Goal: Task Accomplishment & Management: Manage account settings

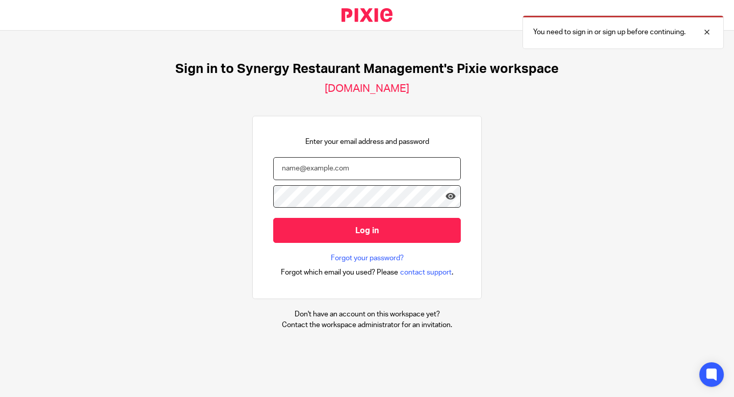
type input "kbanks@synergy-management.net"
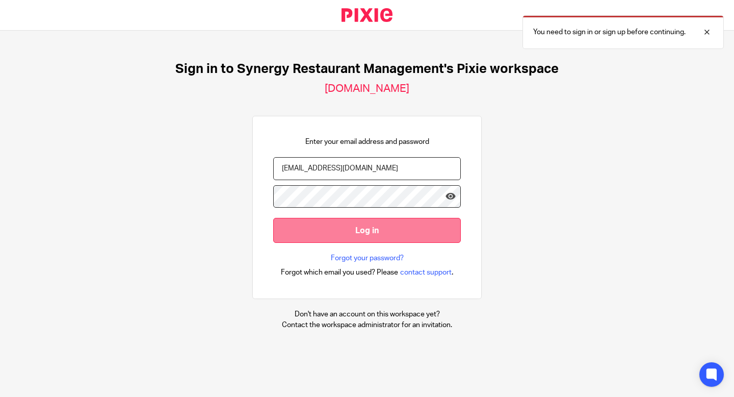
click at [346, 231] on input "Log in" at bounding box center [367, 230] width 188 height 25
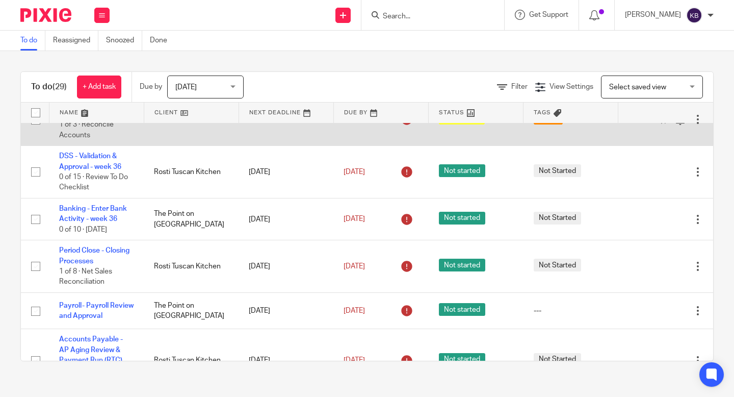
scroll to position [33, 0]
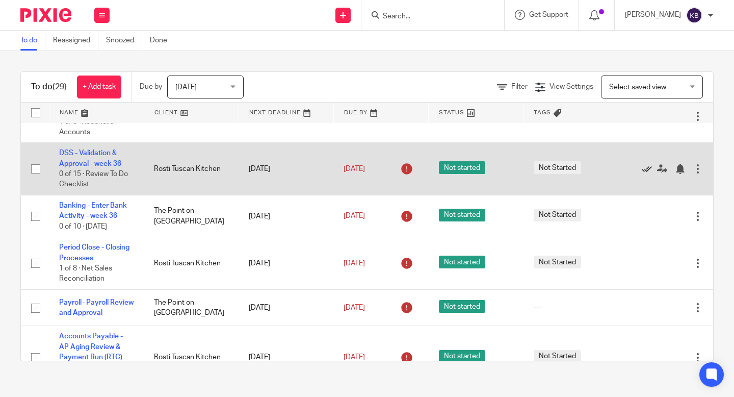
click at [647, 169] on icon at bounding box center [647, 169] width 10 height 10
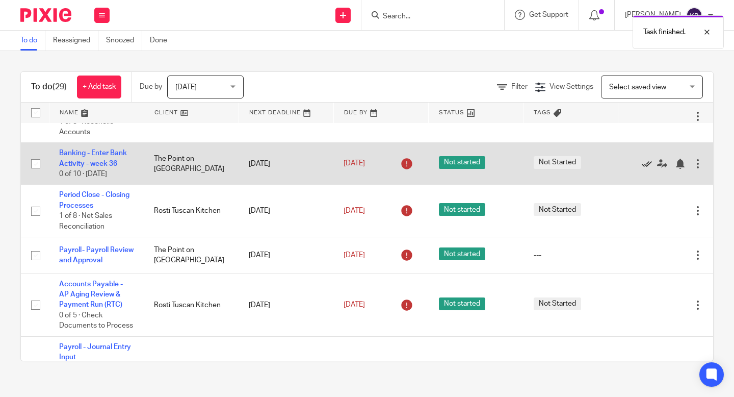
click at [647, 168] on icon at bounding box center [647, 164] width 10 height 10
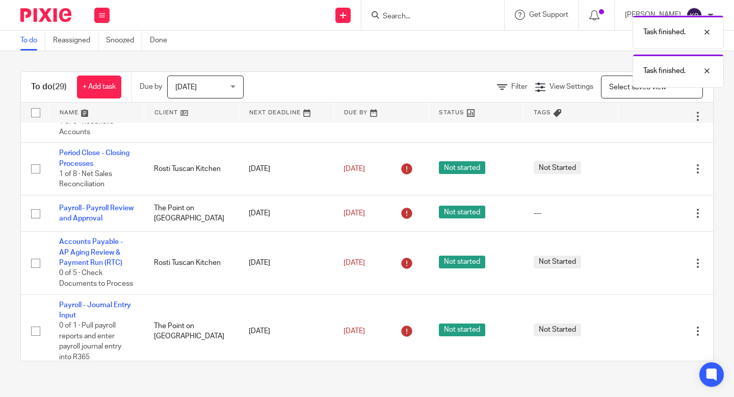
click at [647, 168] on icon at bounding box center [647, 169] width 10 height 10
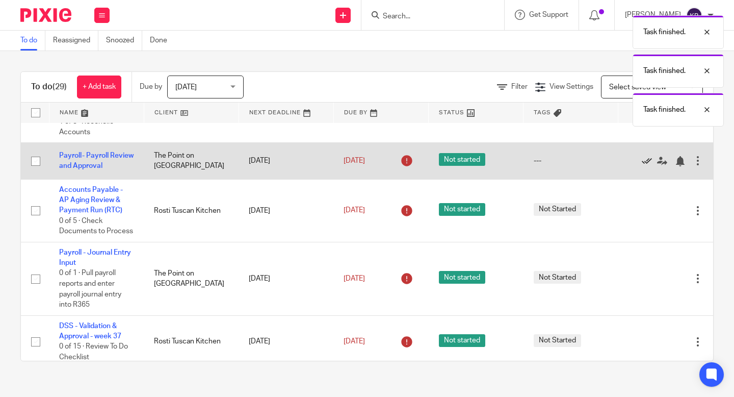
click at [647, 162] on icon at bounding box center [647, 161] width 10 height 10
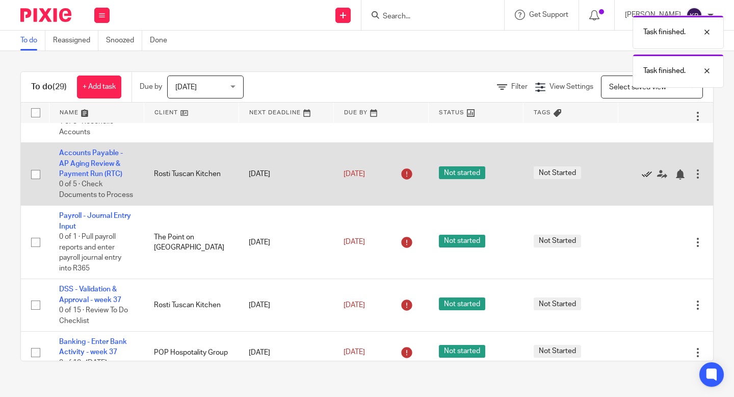
click at [648, 175] on icon at bounding box center [647, 174] width 10 height 10
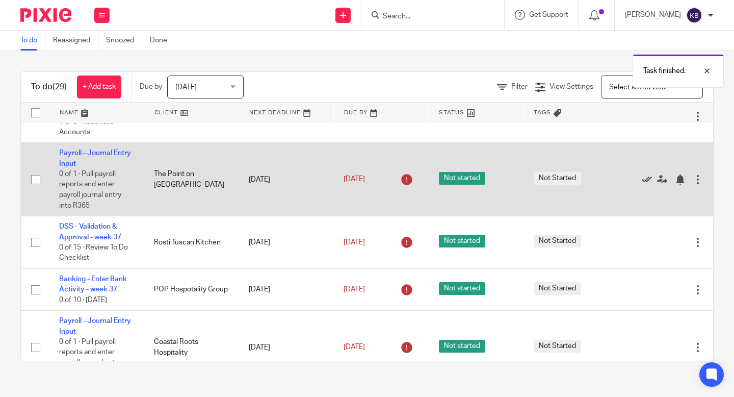
click at [647, 180] on icon at bounding box center [647, 179] width 10 height 10
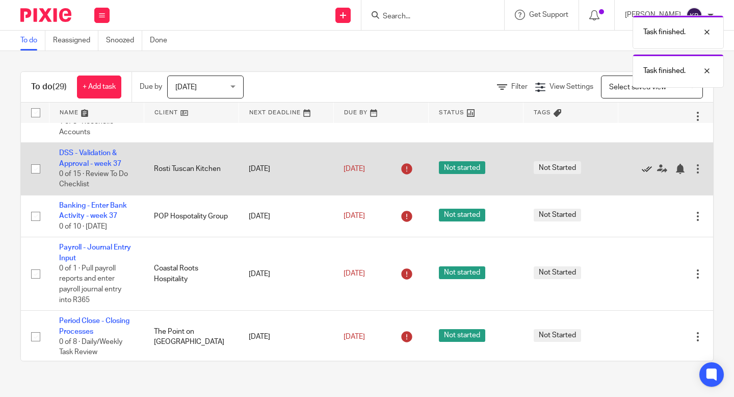
click at [646, 171] on icon at bounding box center [647, 169] width 10 height 10
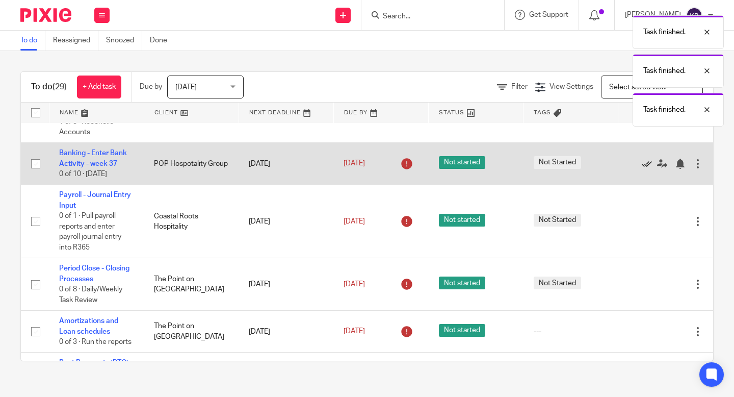
click at [645, 169] on icon at bounding box center [647, 164] width 10 height 10
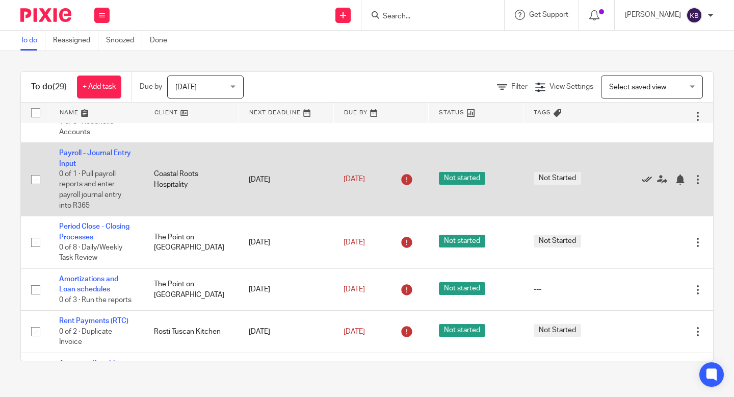
click at [646, 180] on icon at bounding box center [647, 179] width 10 height 10
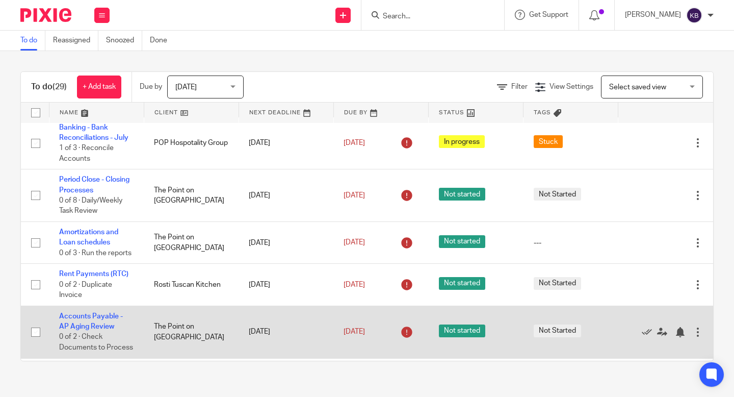
scroll to position [15, 0]
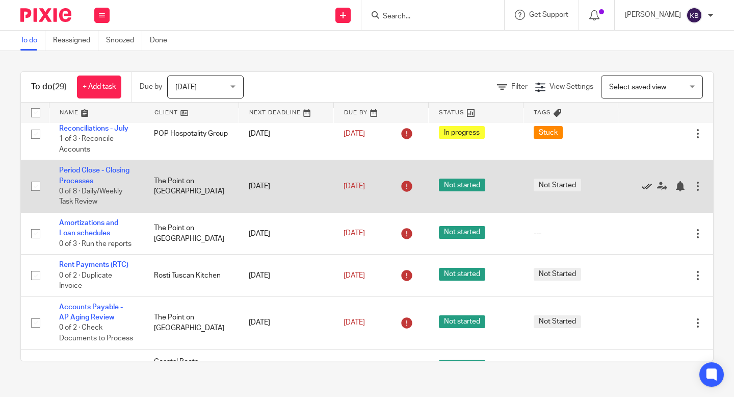
click at [647, 185] on icon at bounding box center [647, 186] width 10 height 10
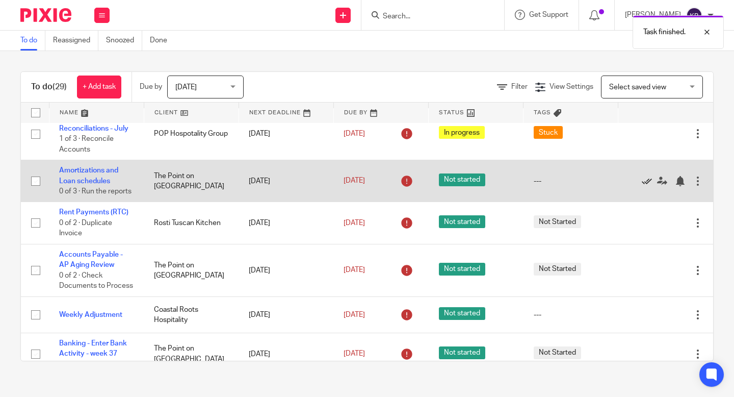
click at [647, 182] on icon at bounding box center [647, 181] width 10 height 10
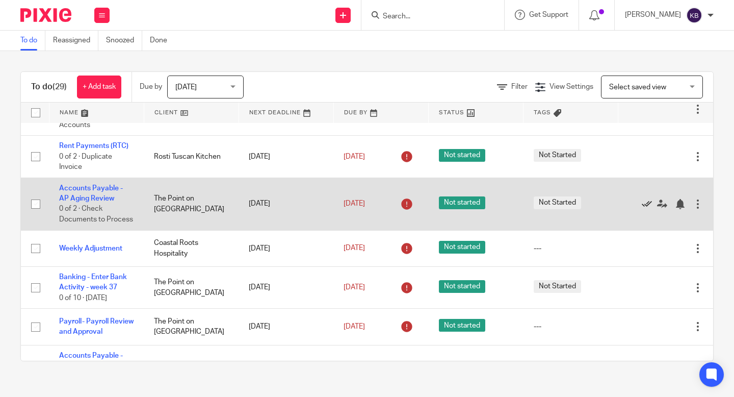
scroll to position [45, 0]
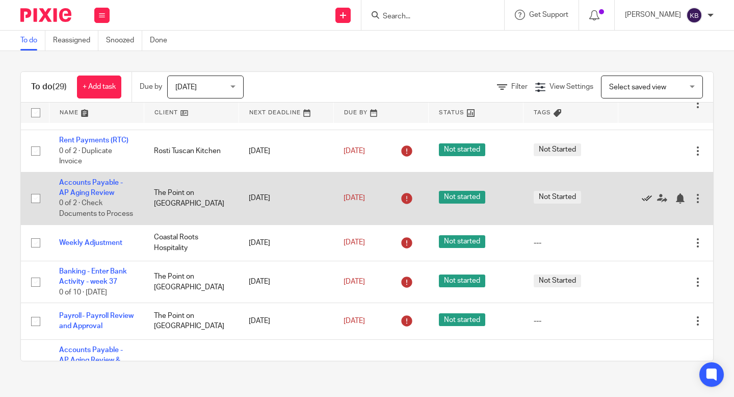
click at [646, 200] on icon at bounding box center [647, 198] width 10 height 10
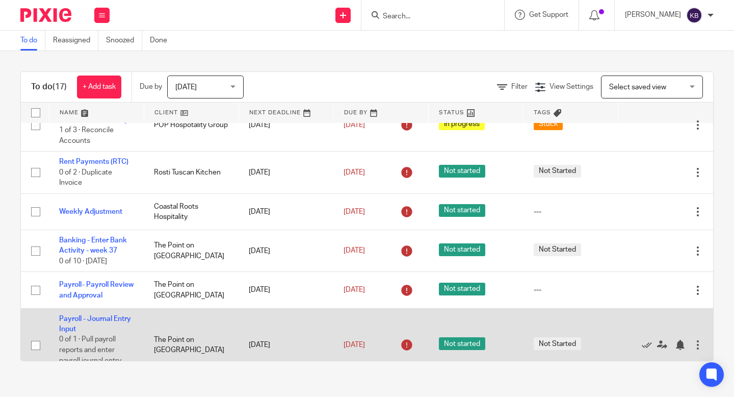
scroll to position [26, 0]
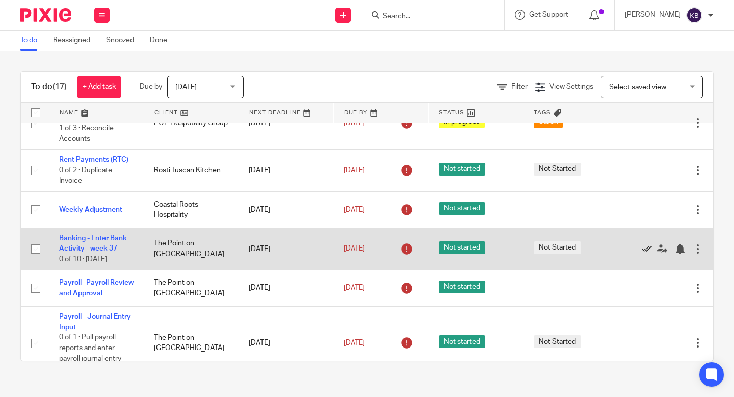
click at [647, 249] on icon at bounding box center [647, 249] width 10 height 10
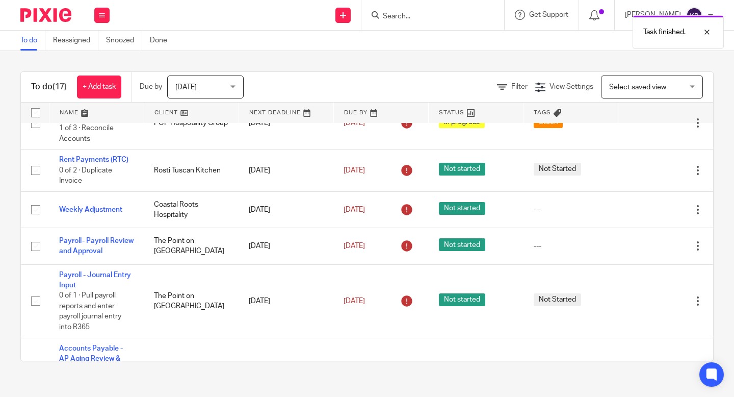
click at [647, 249] on icon at bounding box center [647, 246] width 10 height 10
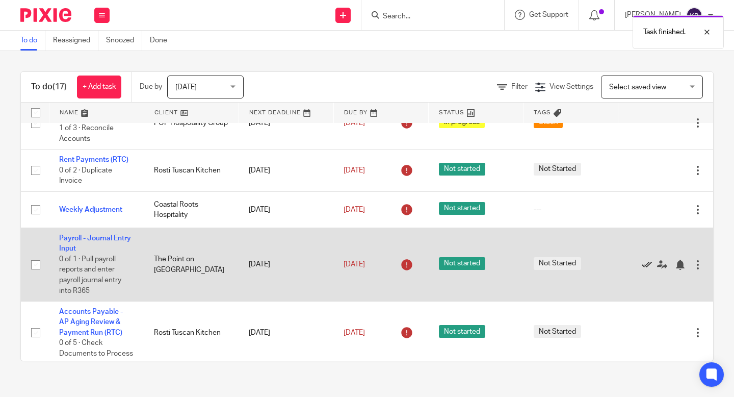
click at [646, 267] on icon at bounding box center [647, 265] width 10 height 10
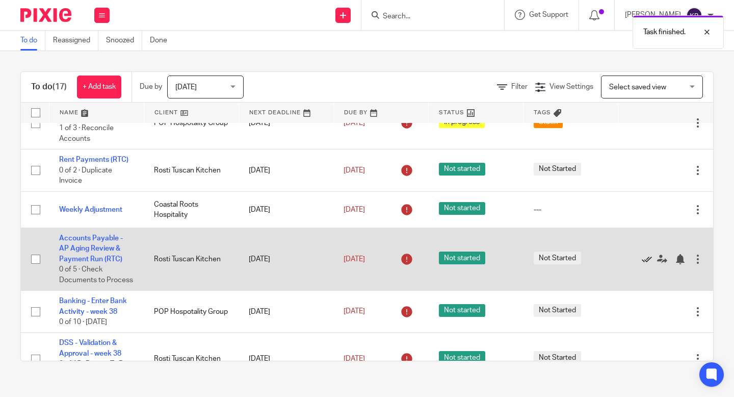
click at [646, 263] on icon at bounding box center [647, 259] width 10 height 10
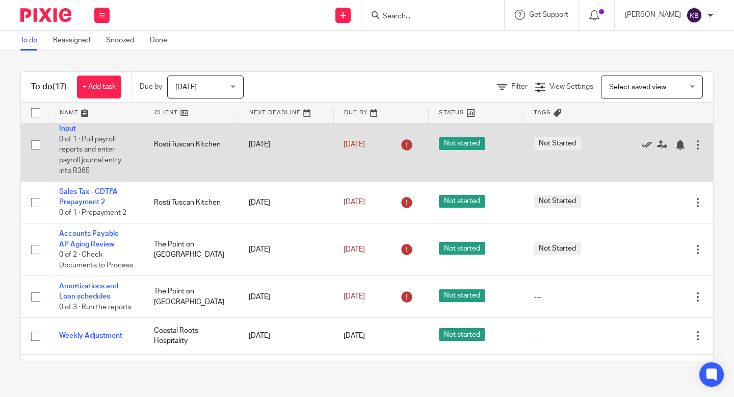
scroll to position [0, 0]
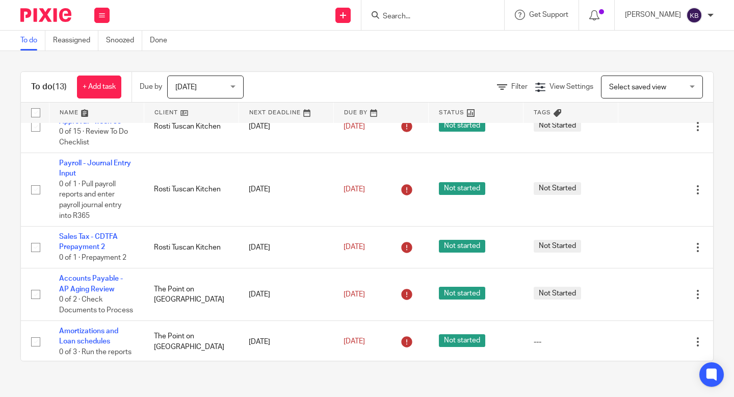
scroll to position [208, 0]
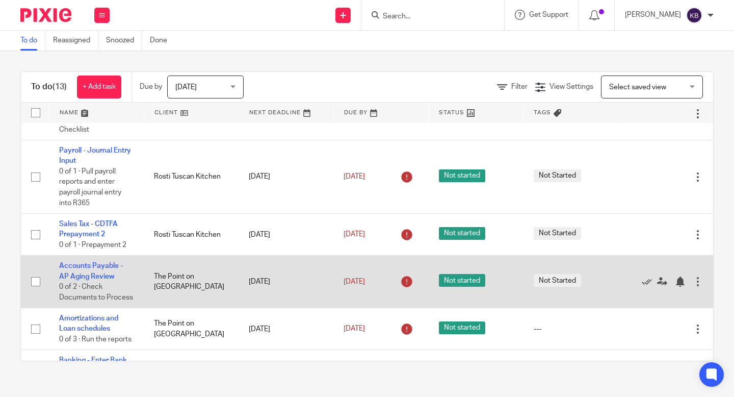
click at [165, 295] on td "The Point on [GEOGRAPHIC_DATA]" at bounding box center [191, 282] width 95 height 53
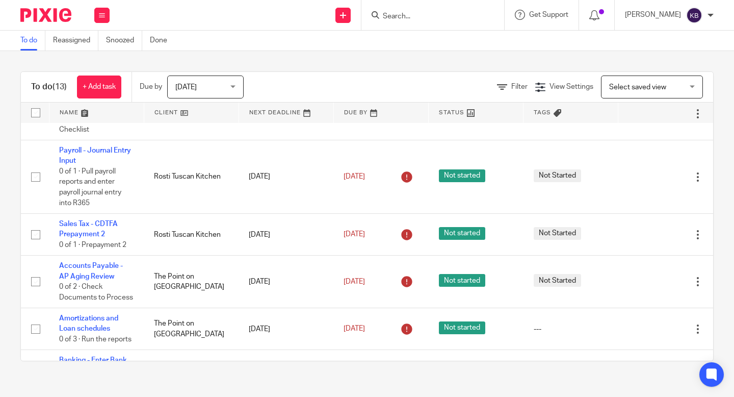
click at [401, 16] on input "Search" at bounding box center [428, 16] width 92 height 9
click at [346, 14] on icon at bounding box center [343, 15] width 6 height 6
click at [421, 20] on input "Search" at bounding box center [428, 16] width 92 height 9
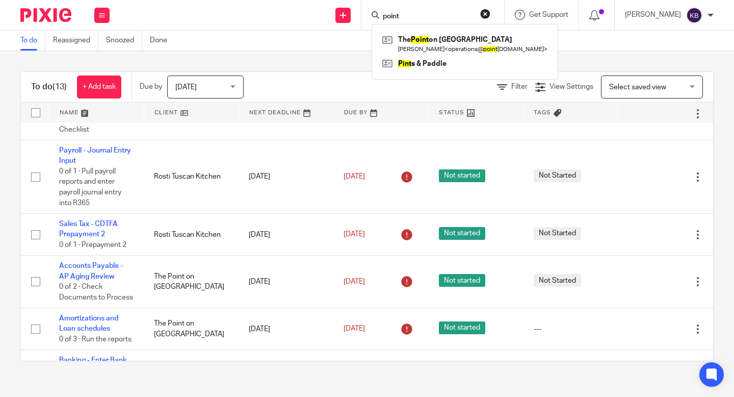
type input "point"
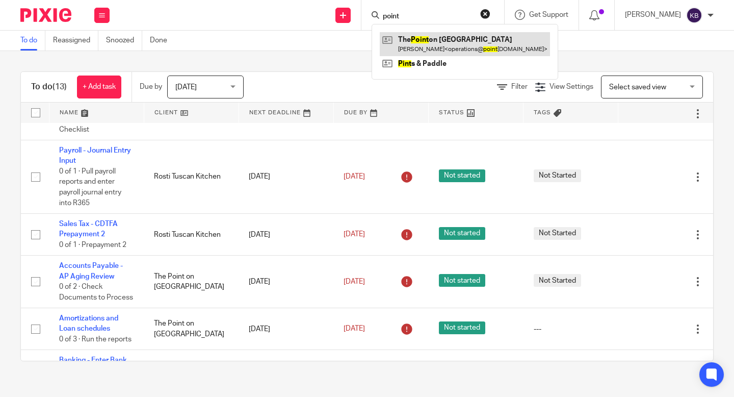
click at [452, 42] on link at bounding box center [465, 43] width 170 height 23
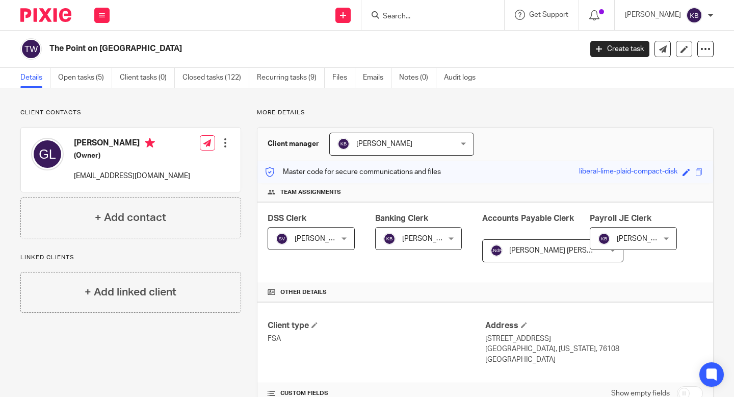
drag, startPoint x: 586, startPoint y: 95, endPoint x: 430, endPoint y: 239, distance: 212.6
click at [430, 239] on span "[PERSON_NAME]" at bounding box center [430, 238] width 56 height 7
click at [430, 238] on div "[PERSON_NAME] [PERSON_NAME]" at bounding box center [418, 238] width 87 height 23
click at [430, 238] on span "[PERSON_NAME]" at bounding box center [430, 238] width 56 height 7
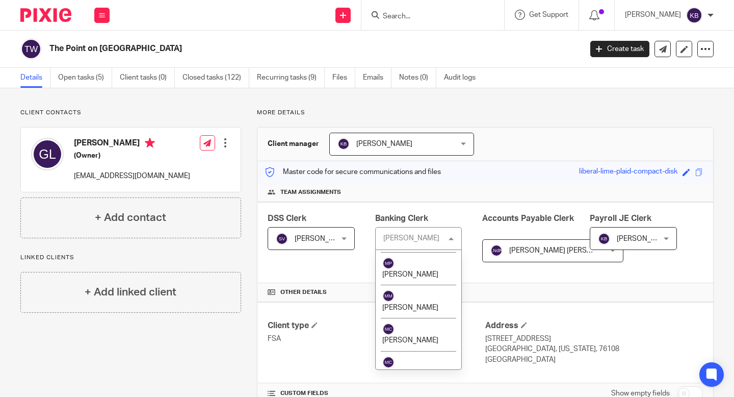
scroll to position [1010, 0]
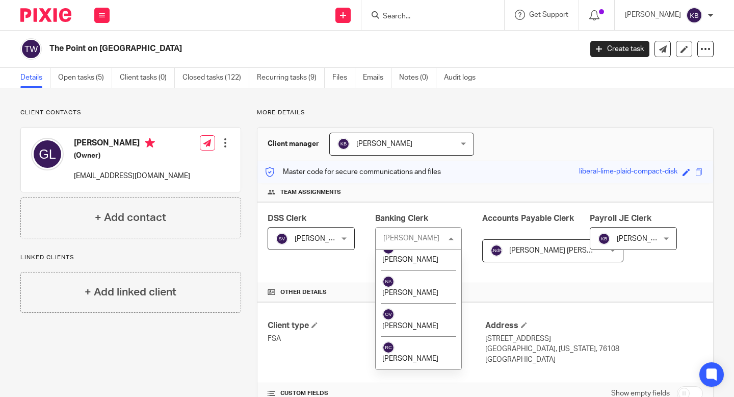
drag, startPoint x: 430, startPoint y: 239, endPoint x: 403, endPoint y: 337, distance: 101.1
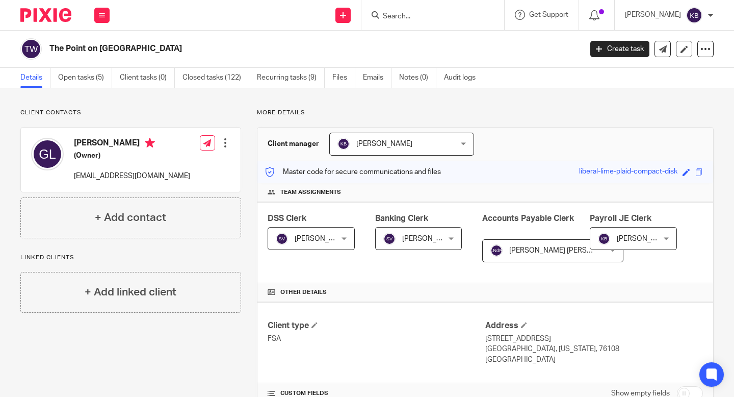
click at [445, 276] on div "DSS Clerk Sofia Valenzuela Sofia Valenzuela Not selected Alexis Torres Tran Ali…" at bounding box center [486, 242] width 456 height 81
click at [562, 251] on div "[PERSON_NAME] de [PERSON_NAME] [PERSON_NAME]" at bounding box center [552, 250] width 141 height 23
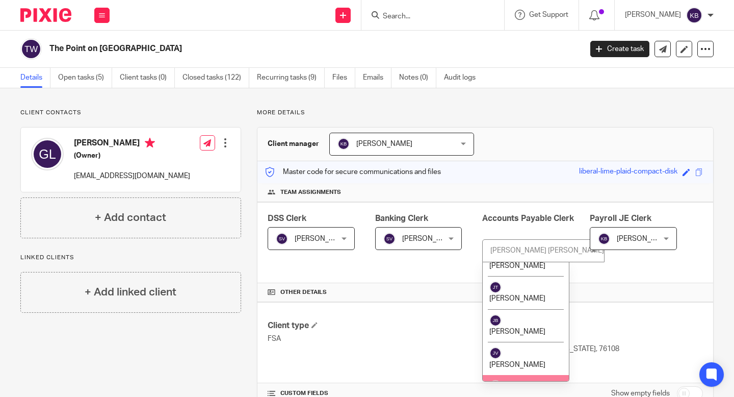
scroll to position [475, 0]
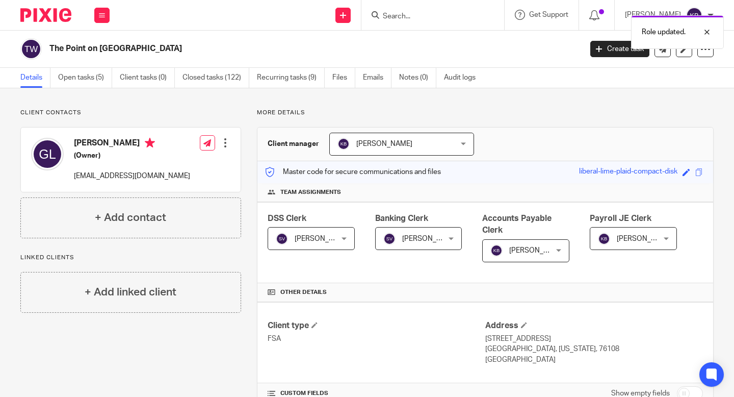
click at [618, 109] on p "More details" at bounding box center [485, 113] width 457 height 8
click at [80, 79] on link "Open tasks (5)" at bounding box center [85, 78] width 54 height 20
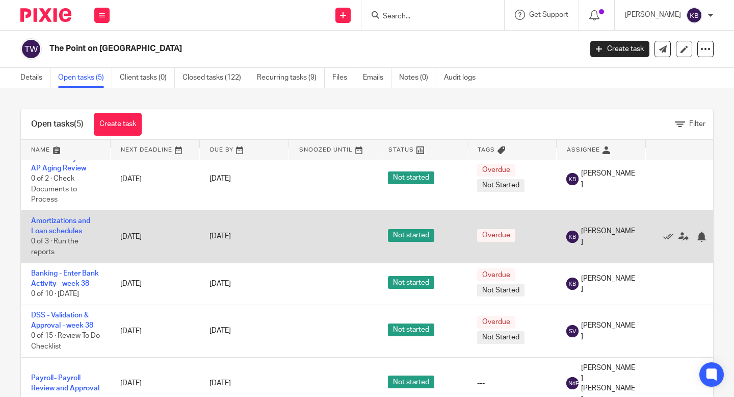
scroll to position [21, 0]
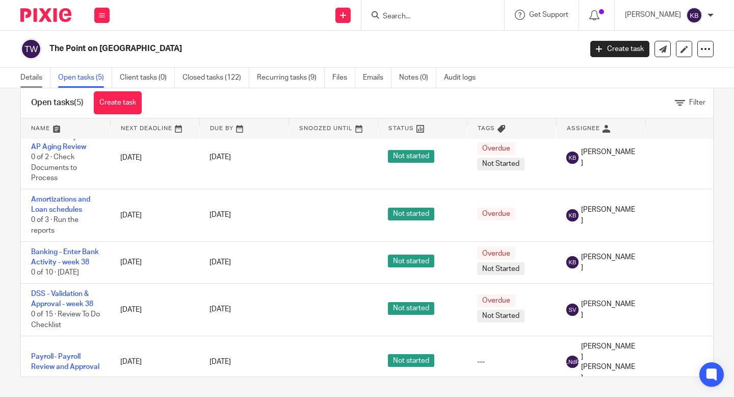
click at [29, 76] on link "Details" at bounding box center [35, 78] width 30 height 20
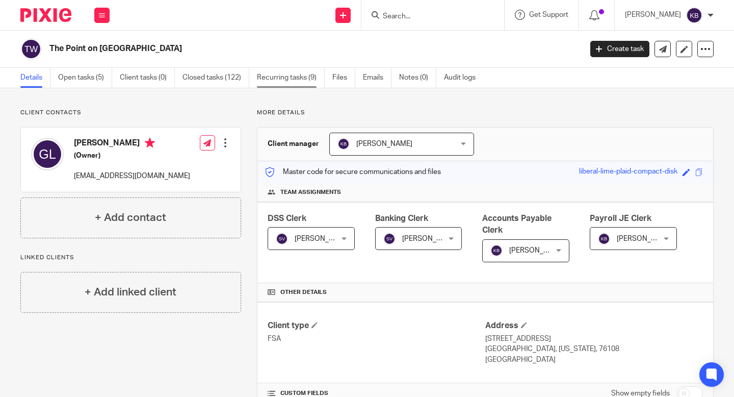
click at [289, 71] on link "Recurring tasks (9)" at bounding box center [291, 78] width 68 height 20
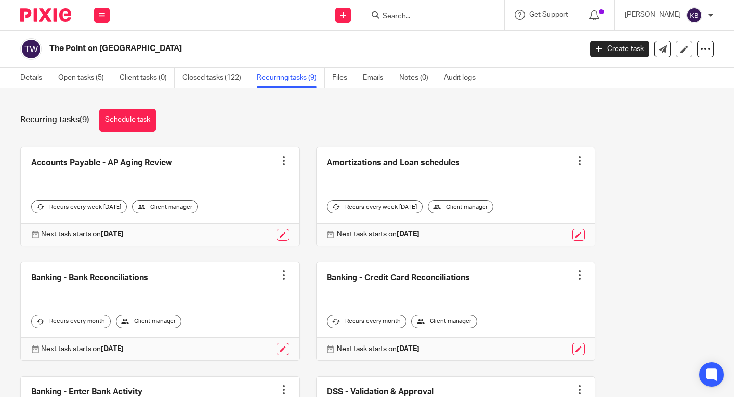
click at [53, 12] on img at bounding box center [45, 15] width 51 height 14
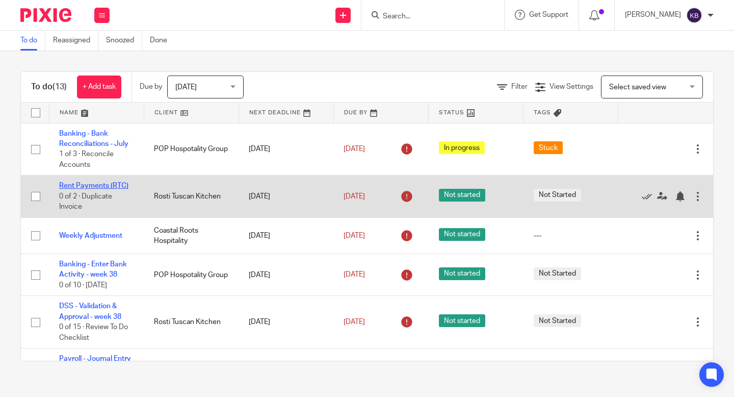
click at [99, 187] on link "Rent Payments (RTC)" at bounding box center [93, 185] width 69 height 7
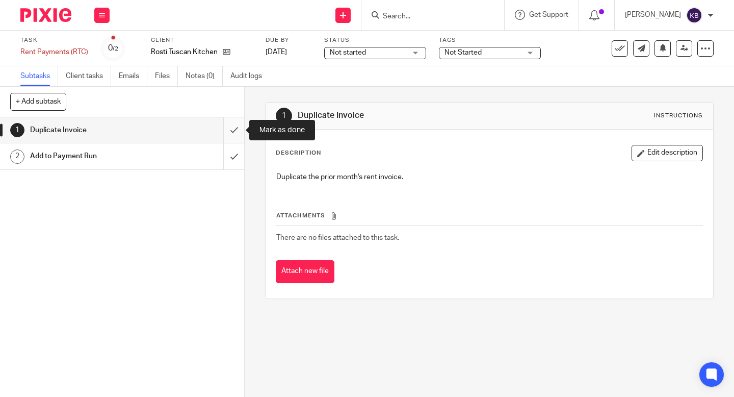
click at [236, 127] on input "submit" at bounding box center [122, 129] width 244 height 25
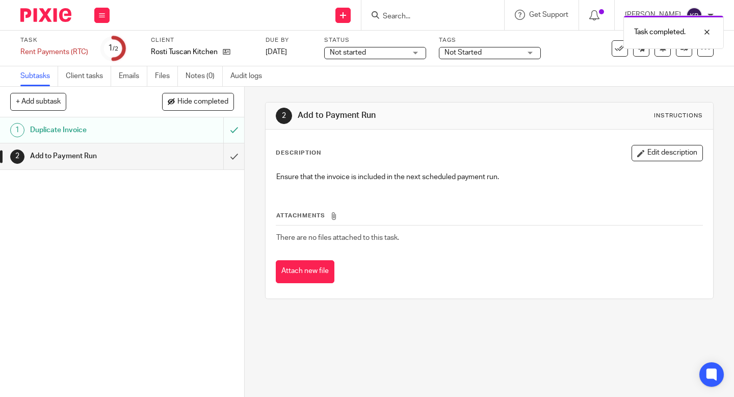
click at [164, 159] on div "Add to Payment Run" at bounding box center [121, 155] width 183 height 15
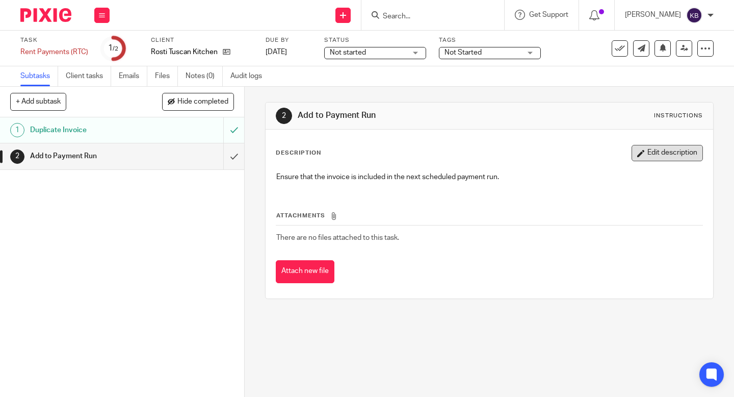
click at [660, 157] on button "Edit description" at bounding box center [667, 153] width 71 height 16
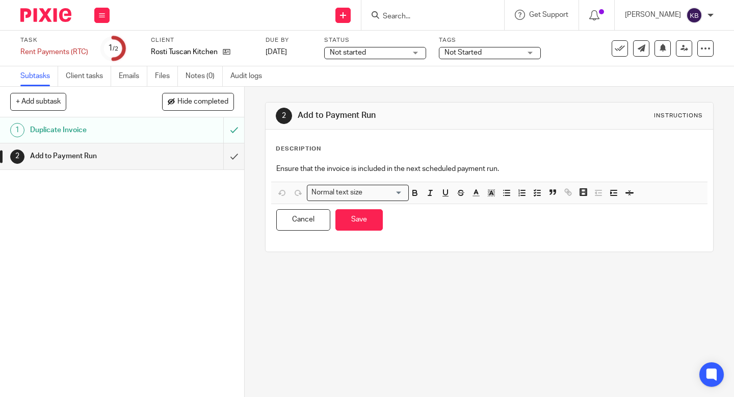
click at [415, 169] on p "Ensure that the invoice is included in the next scheduled payment run." at bounding box center [489, 169] width 426 height 10
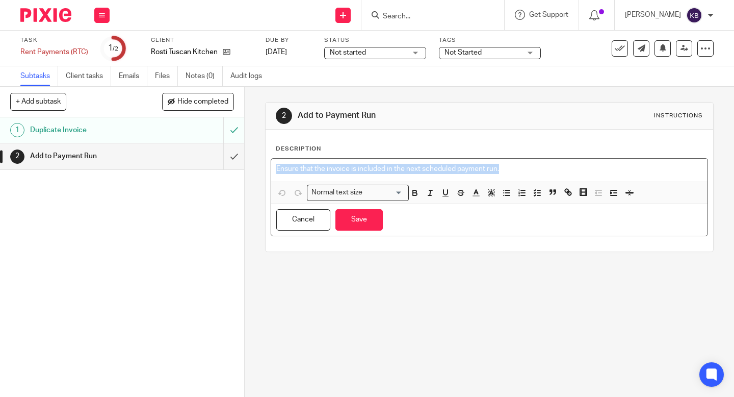
click at [415, 169] on p "Ensure that the invoice is included in the next scheduled payment run." at bounding box center [489, 169] width 426 height 10
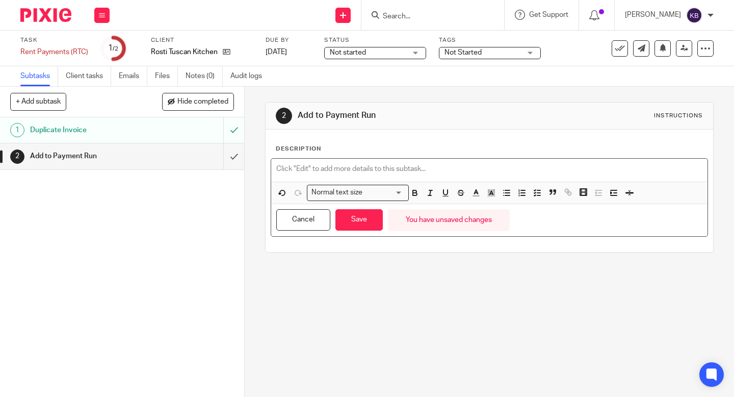
click at [663, 112] on div "Instructions" at bounding box center [678, 116] width 49 height 8
click at [299, 170] on p at bounding box center [489, 169] width 426 height 10
click at [314, 224] on button "Cancel" at bounding box center [303, 220] width 54 height 22
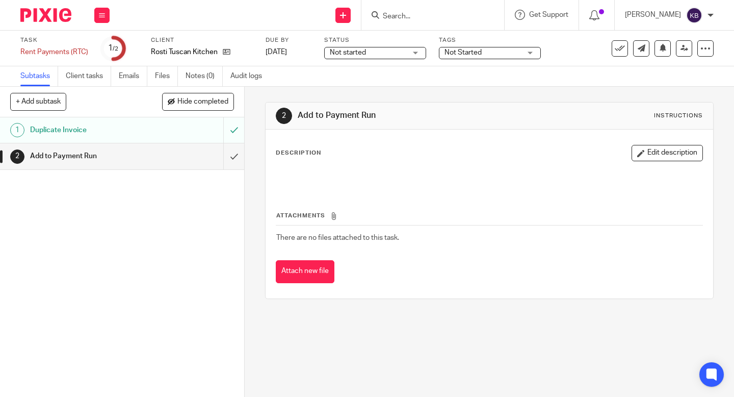
click at [281, 114] on div "2" at bounding box center [284, 116] width 16 height 16
click at [280, 114] on div "2" at bounding box center [284, 116] width 16 height 16
click at [333, 176] on p at bounding box center [489, 177] width 426 height 10
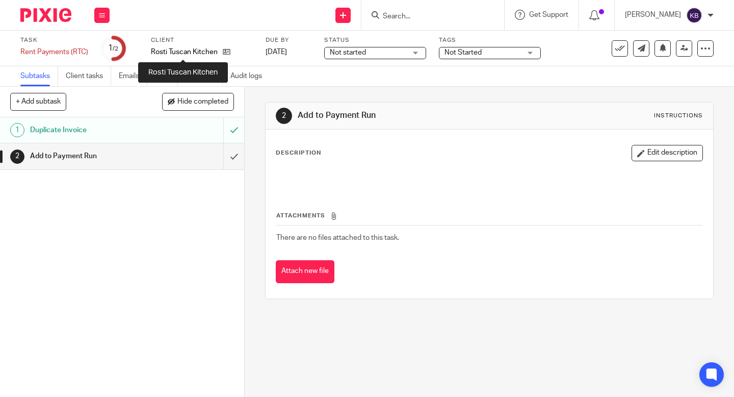
click at [159, 53] on p "Rosti Tuscan Kitchen" at bounding box center [184, 52] width 67 height 10
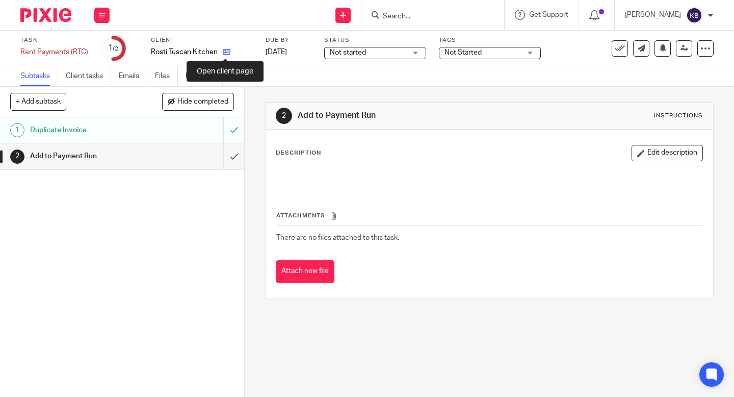
click at [227, 52] on icon at bounding box center [227, 52] width 8 height 8
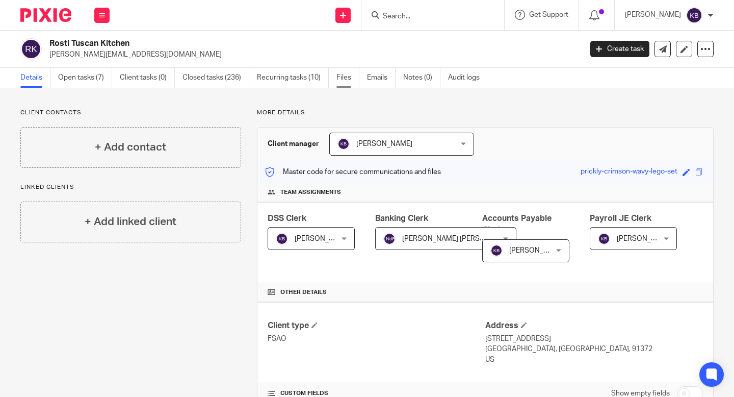
click at [342, 81] on link "Files" at bounding box center [348, 78] width 23 height 20
click at [281, 78] on link "Recurring tasks (10)" at bounding box center [293, 78] width 72 height 20
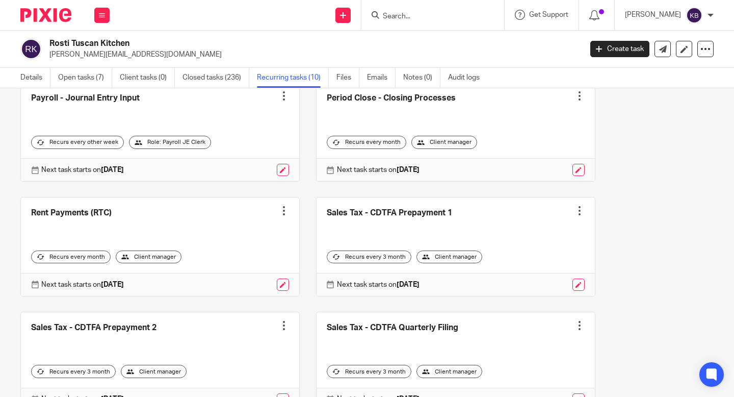
scroll to position [314, 0]
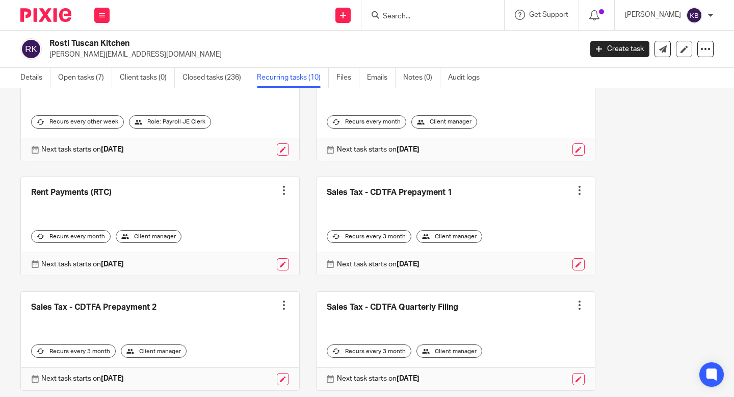
click at [290, 182] on link at bounding box center [160, 226] width 278 height 98
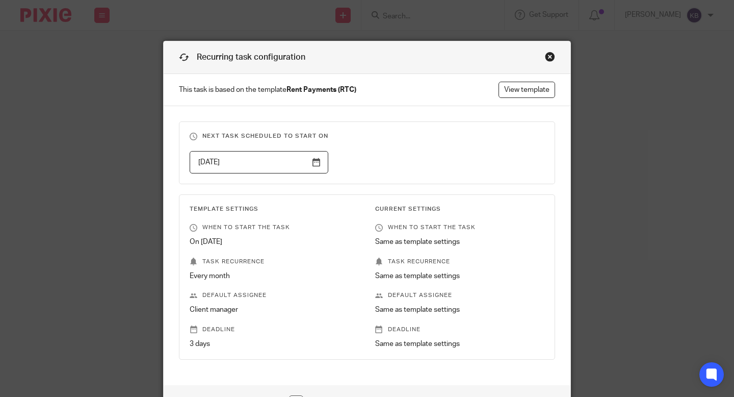
click at [590, 119] on div "Recurring task configuration This task is based on the template Rent Payments (…" at bounding box center [367, 198] width 734 height 397
click at [550, 54] on div "Close this dialog window" at bounding box center [550, 57] width 10 height 10
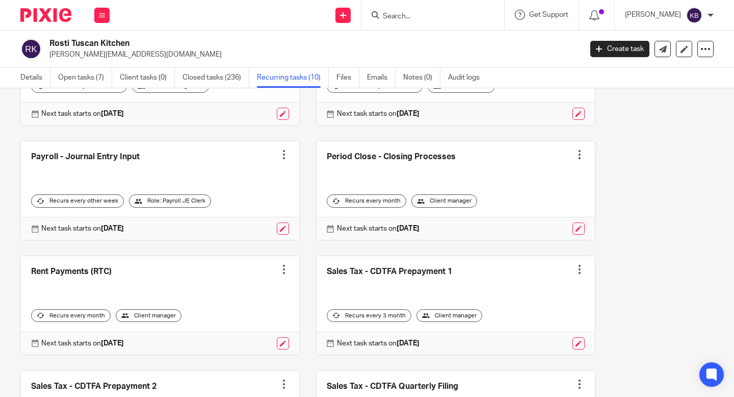
scroll to position [236, 0]
click at [287, 343] on link at bounding box center [283, 343] width 12 height 12
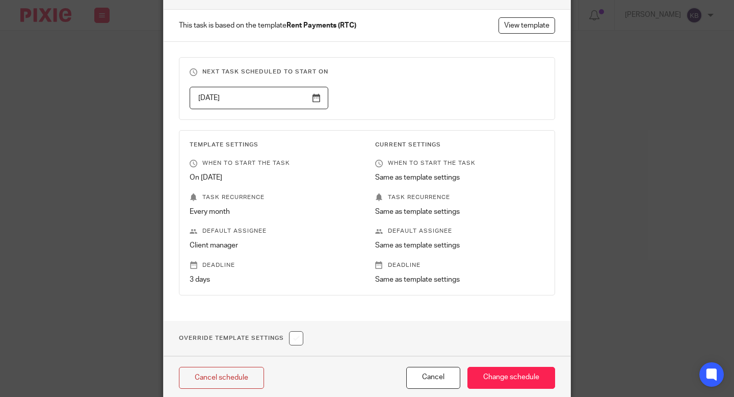
scroll to position [57, 0]
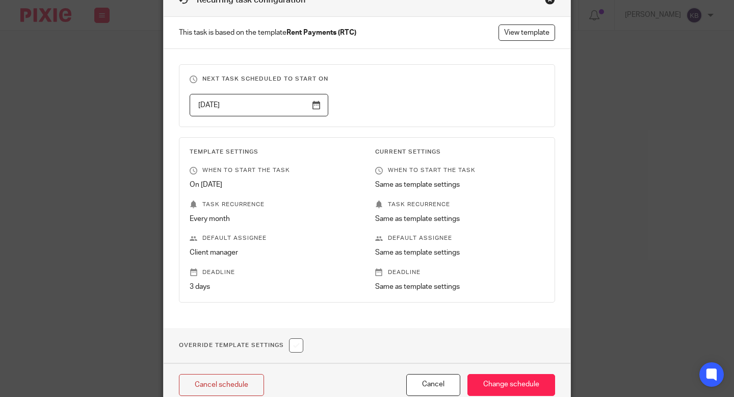
click at [240, 182] on p "On [DATE]" at bounding box center [274, 185] width 169 height 10
click at [306, 224] on p "Every month" at bounding box center [274, 219] width 169 height 10
click at [306, 239] on p "Default assignee" at bounding box center [274, 238] width 169 height 8
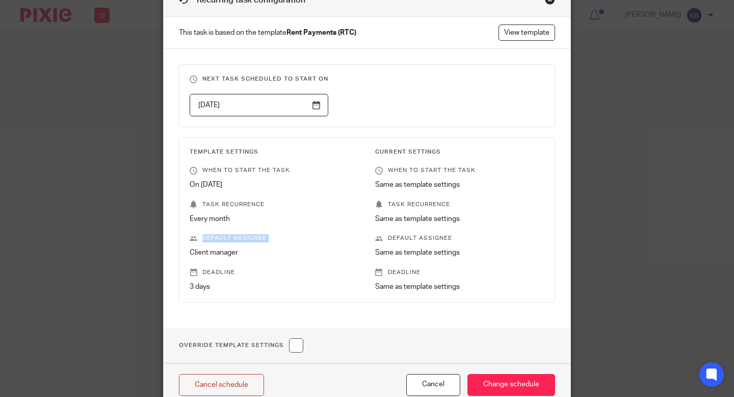
click at [329, 251] on p "Client manager" at bounding box center [274, 252] width 169 height 10
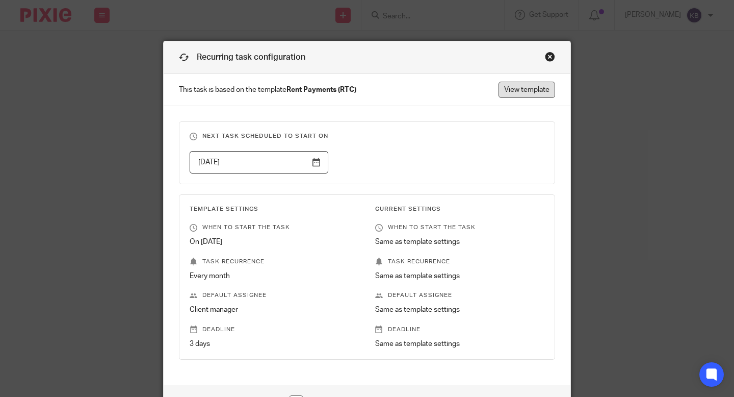
click at [519, 88] on link "View template" at bounding box center [527, 90] width 57 height 16
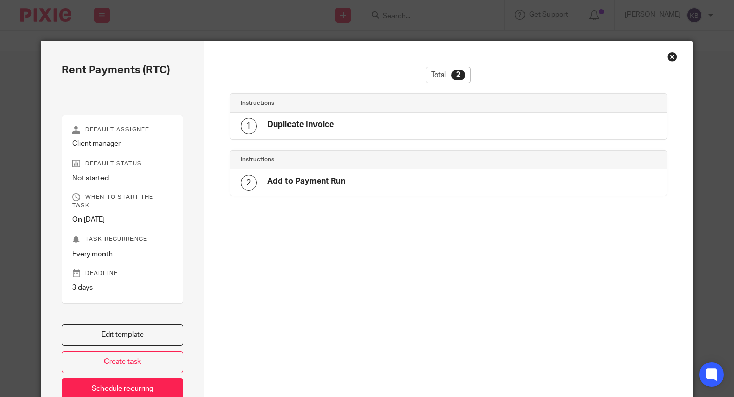
click at [291, 185] on h4 "Add to Payment Run" at bounding box center [306, 181] width 78 height 11
click at [304, 181] on h4 "Add to Payment Run" at bounding box center [306, 181] width 78 height 11
click at [111, 330] on link "Edit template" at bounding box center [123, 335] width 122 height 22
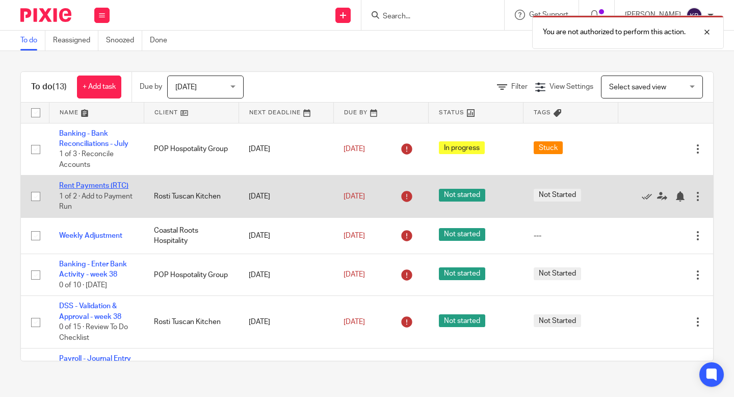
click at [70, 187] on link "Rent Payments (RTC)" at bounding box center [93, 185] width 69 height 7
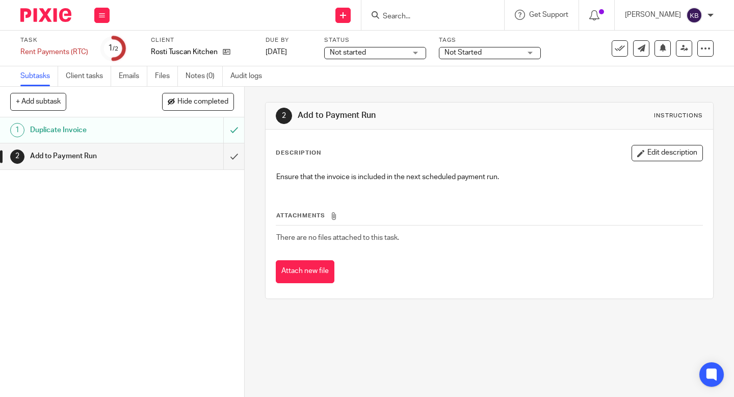
click at [490, 57] on span "Not Started" at bounding box center [483, 52] width 76 height 11
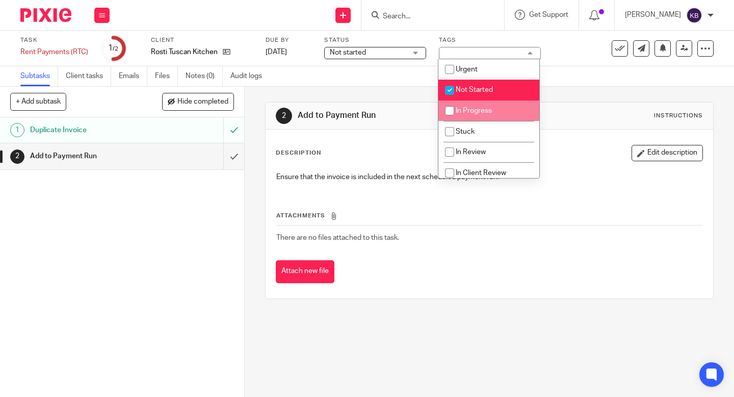
click at [448, 85] on input "checkbox" at bounding box center [449, 90] width 19 height 19
checkbox input "false"
click at [449, 110] on input "checkbox" at bounding box center [449, 110] width 19 height 19
checkbox input "true"
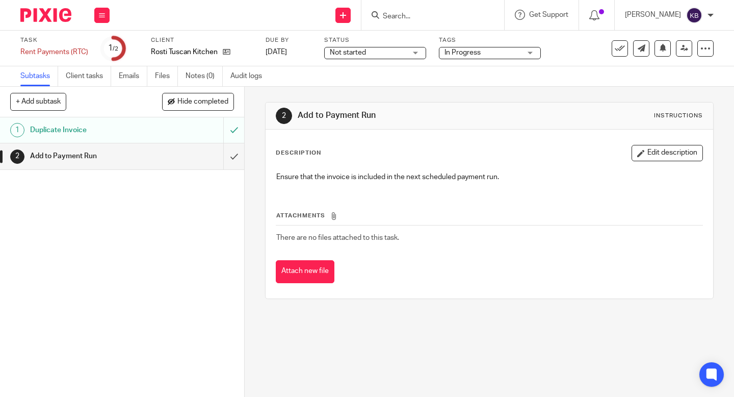
click at [430, 233] on td "There are no files attached to this task." at bounding box center [489, 237] width 427 height 24
click at [367, 49] on span "Not started" at bounding box center [368, 52] width 76 height 11
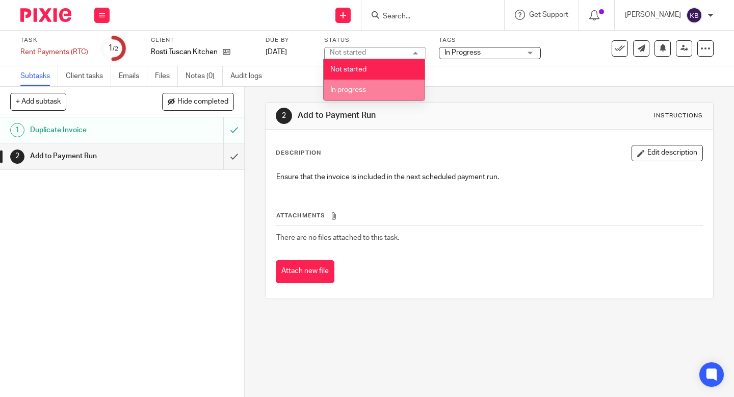
click at [402, 94] on li "In progress" at bounding box center [374, 90] width 101 height 21
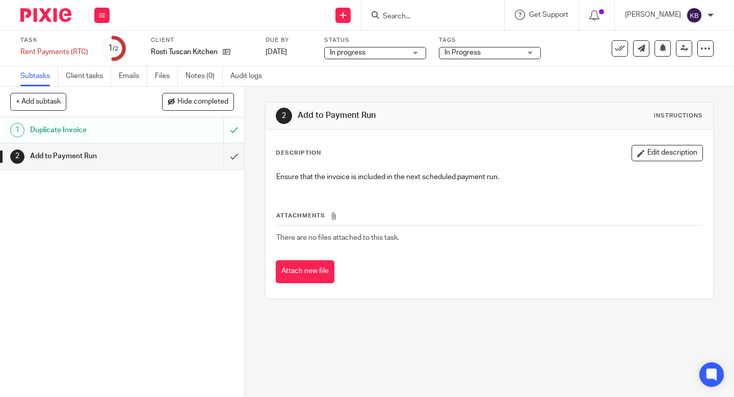
click at [46, 23] on div at bounding box center [42, 15] width 84 height 30
click at [47, 17] on img at bounding box center [45, 15] width 51 height 14
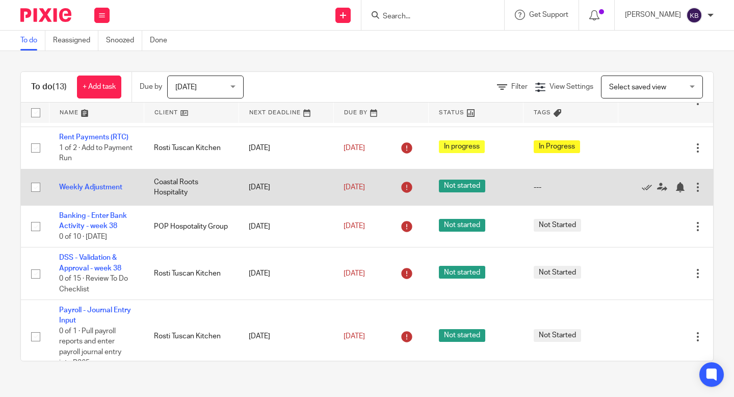
scroll to position [57, 0]
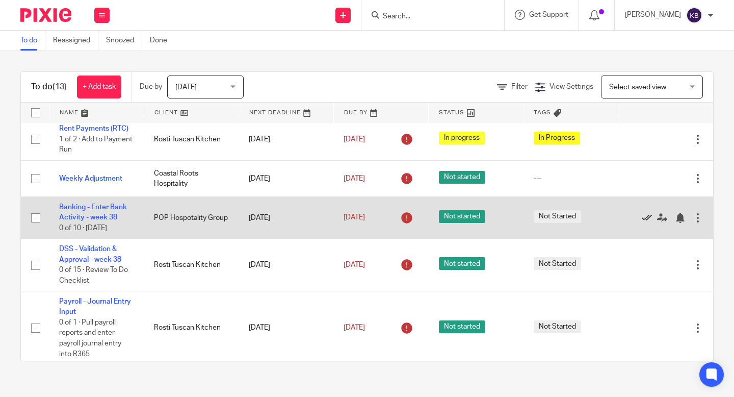
click at [648, 220] on icon at bounding box center [647, 218] width 10 height 10
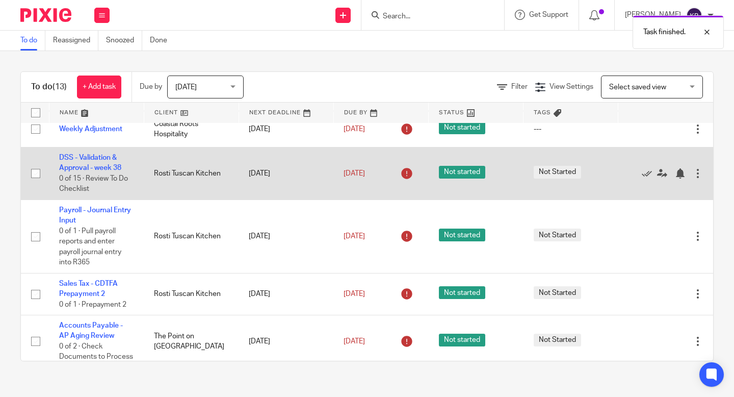
scroll to position [118, 0]
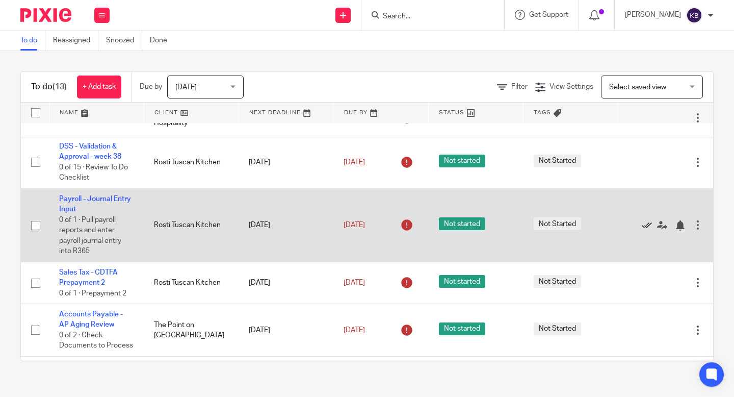
click at [646, 229] on icon at bounding box center [647, 225] width 10 height 10
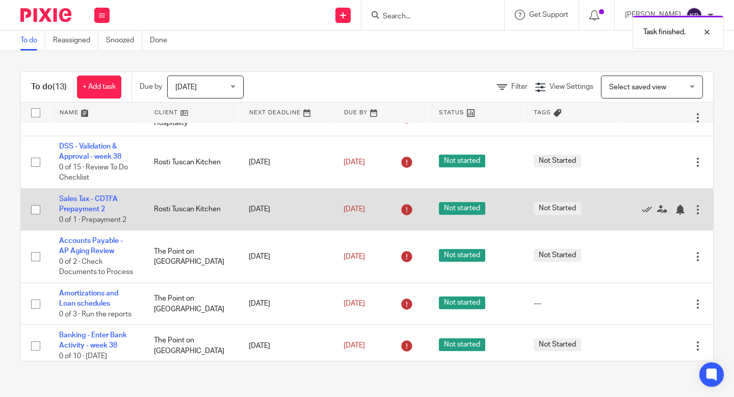
click at [558, 210] on span "Not Started" at bounding box center [557, 208] width 47 height 13
click at [465, 211] on span "Not started" at bounding box center [462, 208] width 46 height 13
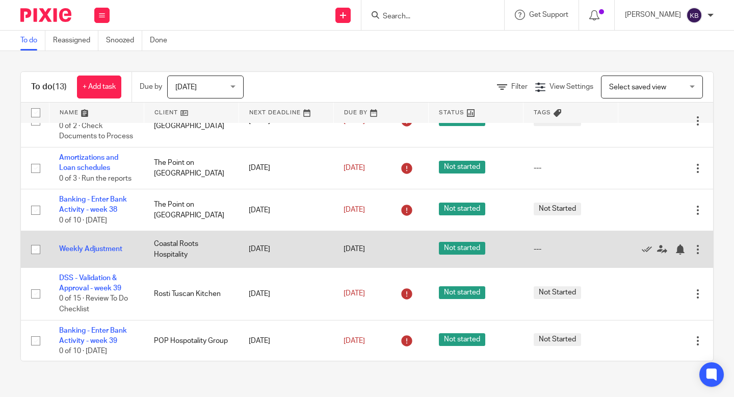
scroll to position [250, 0]
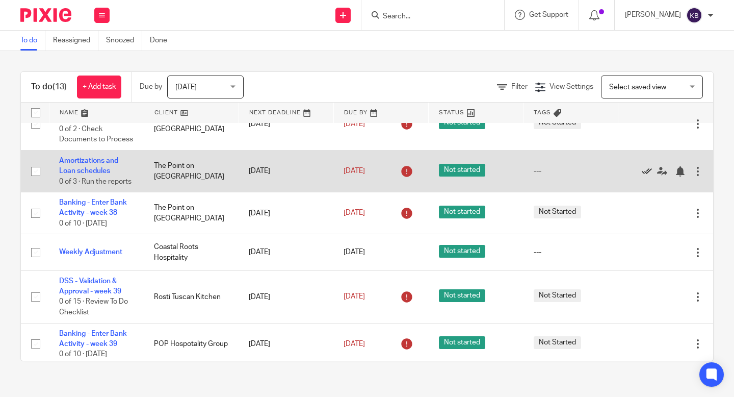
click at [646, 176] on icon at bounding box center [647, 171] width 10 height 10
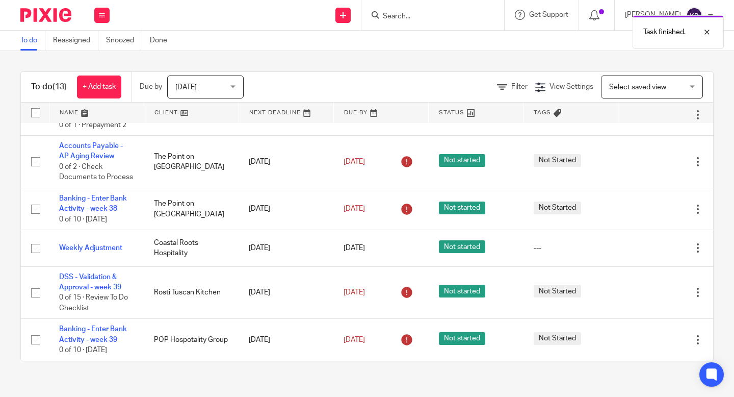
scroll to position [220, 0]
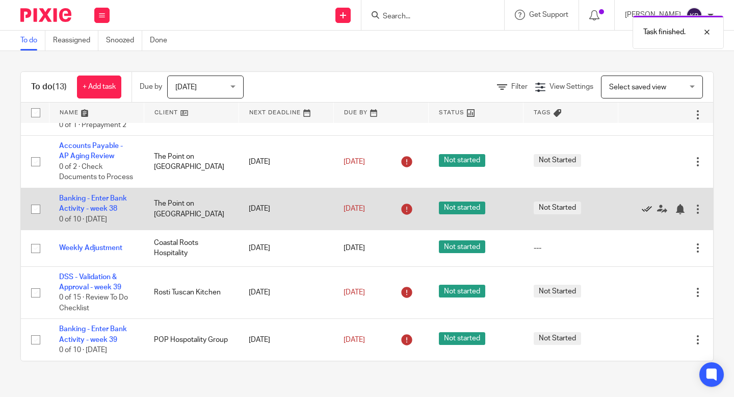
click at [646, 206] on icon at bounding box center [647, 209] width 10 height 10
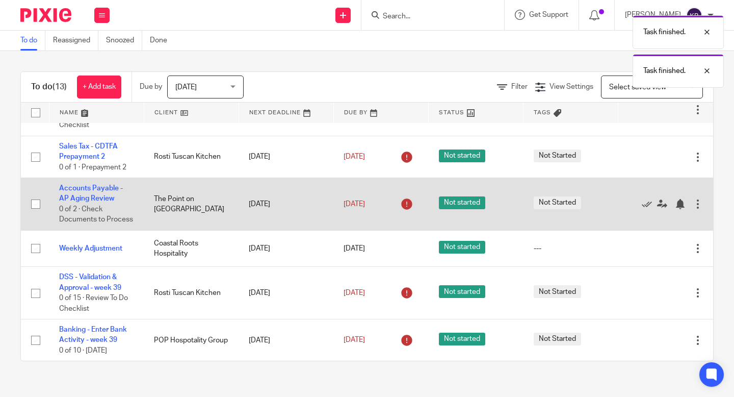
scroll to position [178, 0]
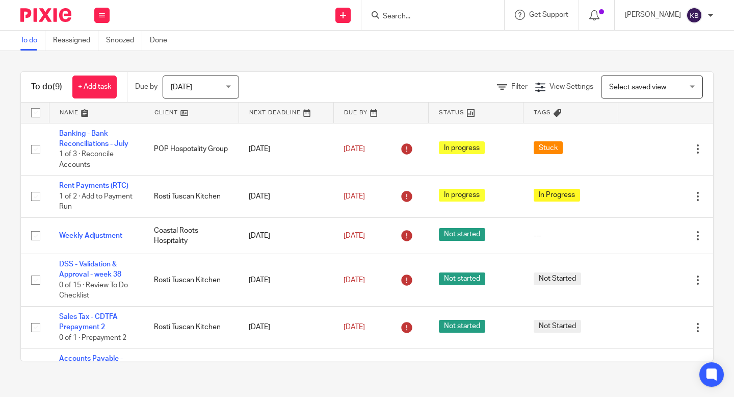
scroll to position [178, 0]
